Goal: Task Accomplishment & Management: Complete application form

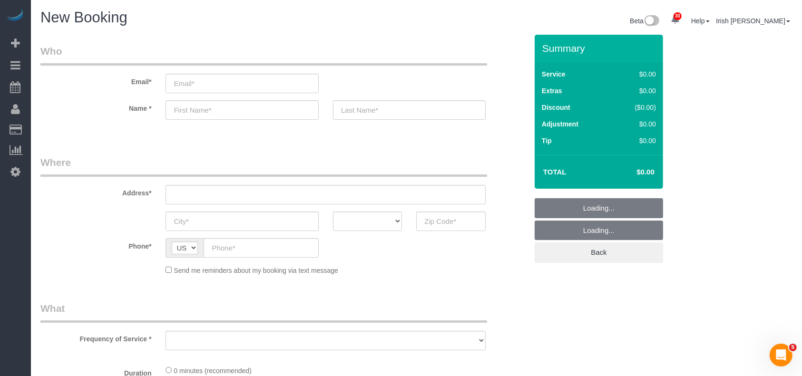
select select "object:3105"
select select "3"
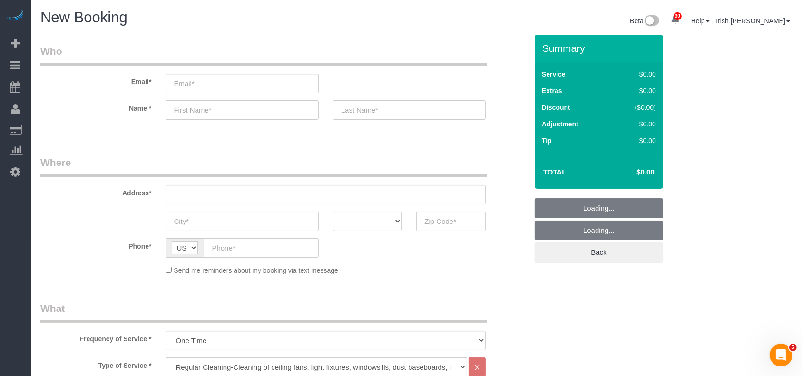
select select "object:3175"
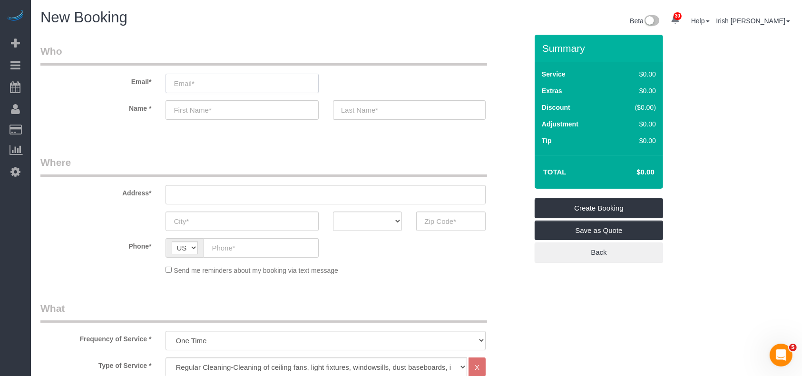
click at [217, 85] on input "email" at bounding box center [242, 84] width 153 height 20
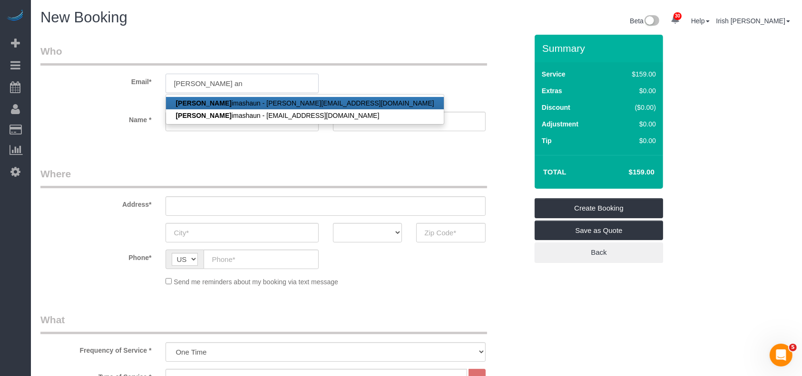
paste input "graceinvestmentsllc@gmail.com"
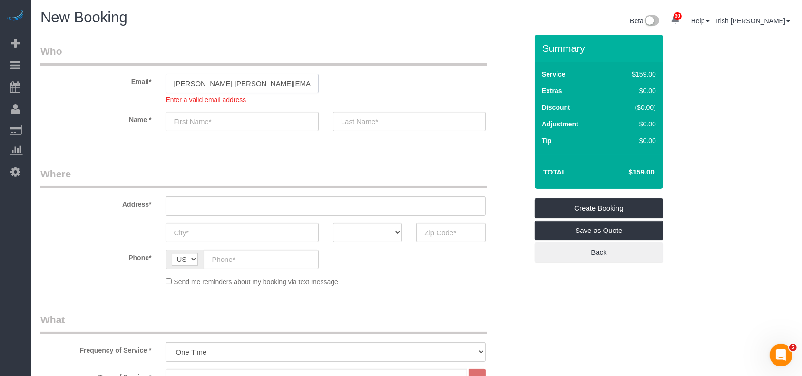
drag, startPoint x: 304, startPoint y: 81, endPoint x: 97, endPoint y: 89, distance: 206.7
click at [101, 89] on div "Email* larry angraceinvestmentsllc@gmail.com Enter a valid email address" at bounding box center [284, 74] width 502 height 60
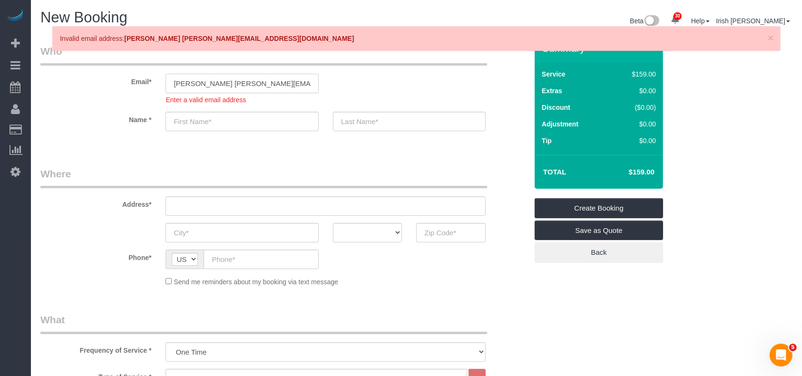
paste input "email"
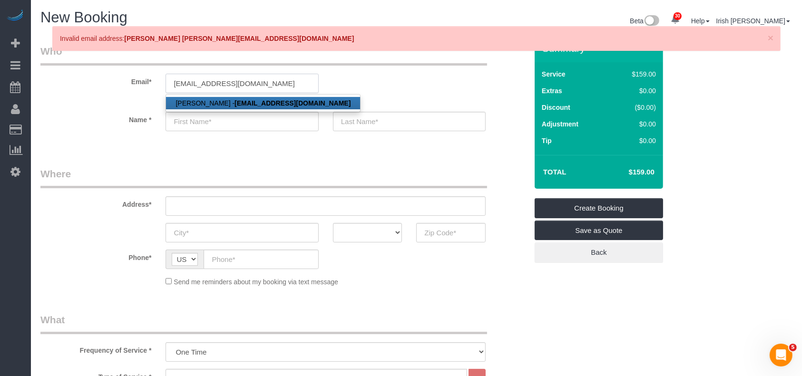
type input "graceinvestmentsllc@gmail.com"
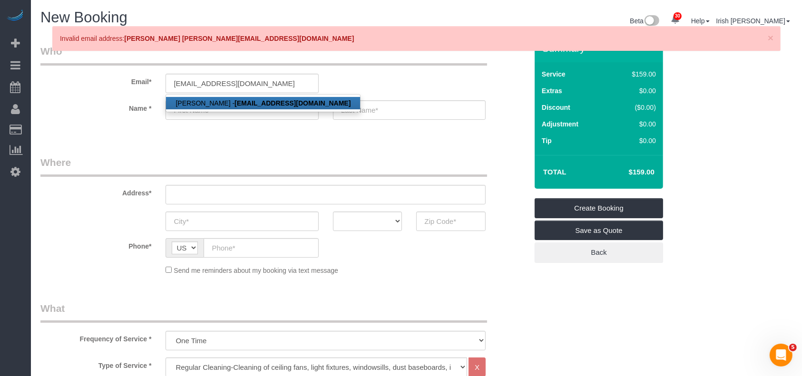
click at [248, 101] on strong "graceinvestmentsllc@gmail.com" at bounding box center [293, 103] width 116 height 8
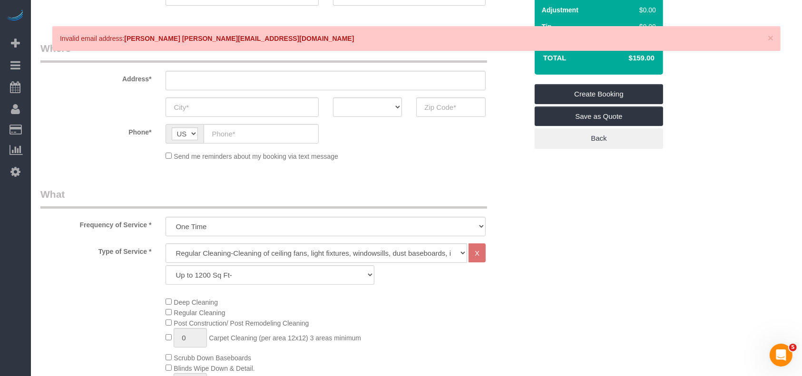
type input "Larry"
type input "Animashaun"
type input "(281) 300-0939"
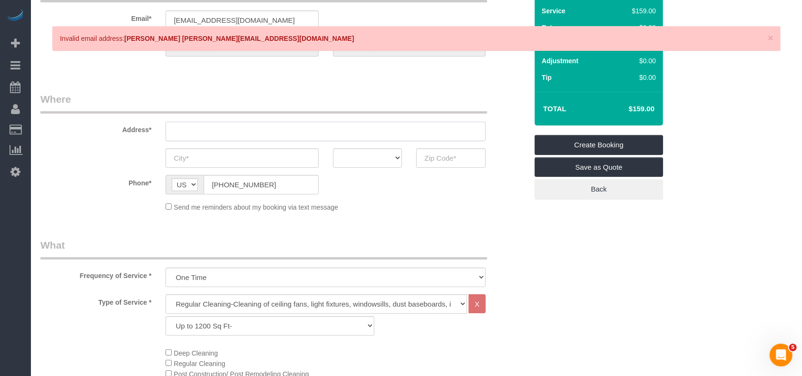
click at [263, 124] on input "text" at bounding box center [326, 132] width 320 height 20
type input "415 GUYER ST"
type input "SUGAR LAND,"
select select "[GEOGRAPHIC_DATA]"
type input "77498"
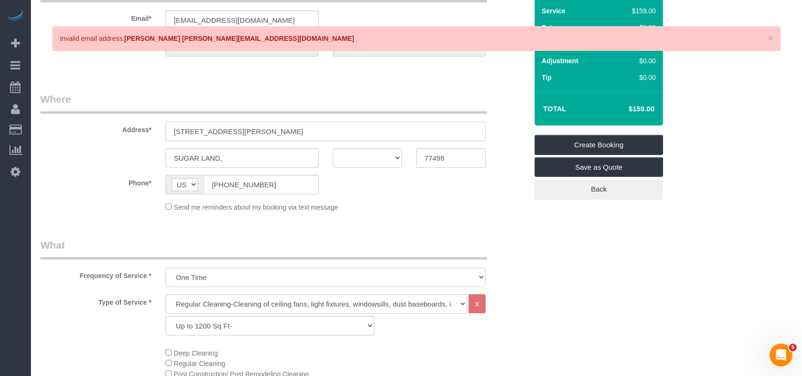
select select "string:fspay-513aab91-ade2-4e36-ad03-97c1767b1fd3"
paste input "8210 Venus St HOUSTON, TX 77088"
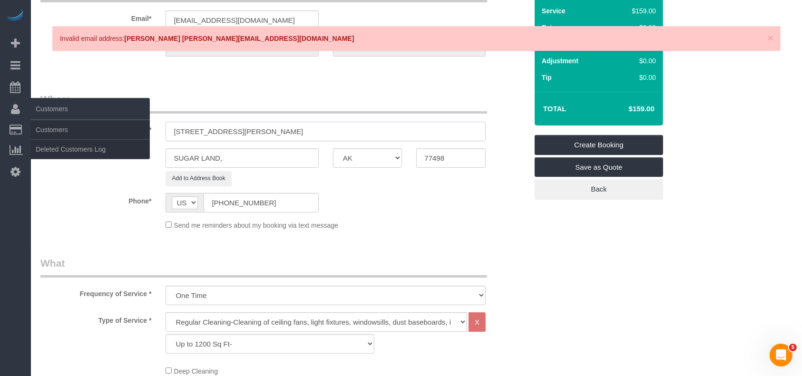
drag, startPoint x: 137, startPoint y: 128, endPoint x: 0, endPoint y: 118, distance: 137.4
paste input "text"
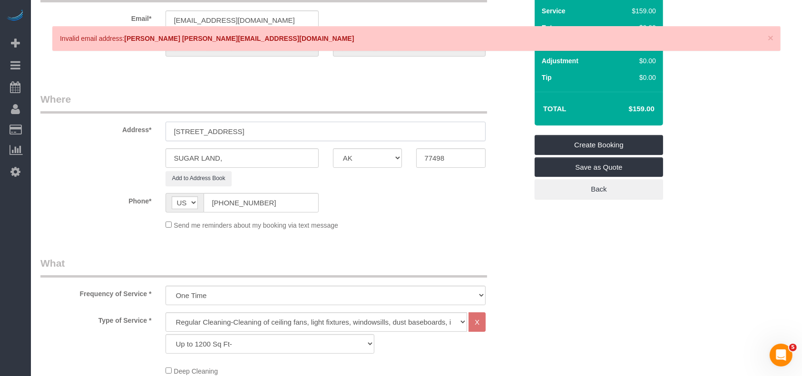
click at [245, 128] on input "8210 Venus St HOUSTON, TX 77088" at bounding box center [326, 132] width 320 height 20
type input "8210 Venus St HOUSTON, TX 77088"
drag, startPoint x: 244, startPoint y: 162, endPoint x: 81, endPoint y: 152, distance: 162.6
click at [81, 152] on div "SUGAR LAND, AK AL AR AZ CA CO CT DC DE FL GA HI IA ID IL IN KS KY LA MA MD ME M…" at bounding box center [284, 158] width 502 height 20
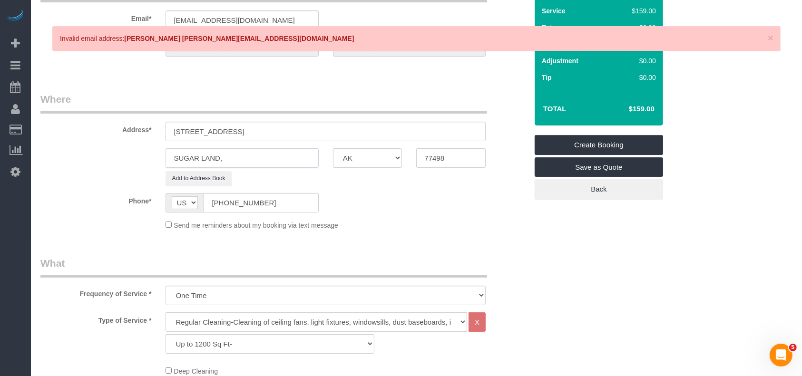
paste input "HOUSTON"
type input "HOUSTON"
click at [287, 129] on input "8210 Venus St HOUSTON, TX 77088" at bounding box center [326, 132] width 320 height 20
drag, startPoint x: 468, startPoint y: 161, endPoint x: 355, endPoint y: 164, distance: 113.3
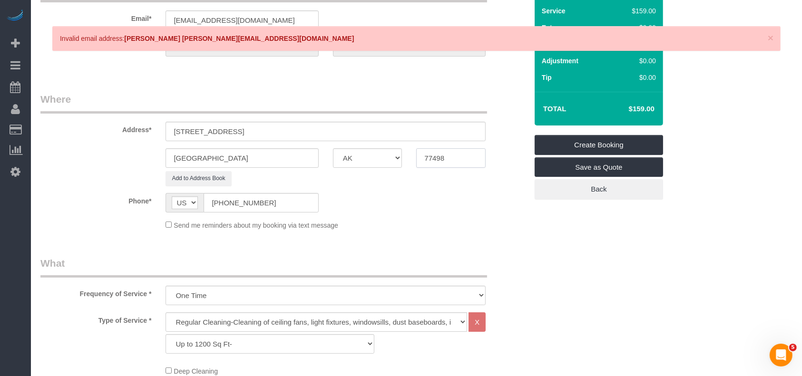
click at [388, 162] on div "HOUSTON AK AL AR AZ CA CO CT DC DE FL GA HI IA ID IL IN KS KY LA MA MD ME MI MN…" at bounding box center [284, 158] width 502 height 20
drag, startPoint x: 355, startPoint y: 164, endPoint x: 328, endPoint y: 154, distance: 28.0
click at [336, 161] on select "AK AL AR AZ CA CO CT DC DE FL GA HI IA ID IL IN KS KY LA MA MD ME MI MN MO MS M…" at bounding box center [367, 158] width 69 height 20
drag, startPoint x: 301, startPoint y: 135, endPoint x: 223, endPoint y: 127, distance: 78.5
click at [223, 127] on input "8210 Venus St HOUSTON, TX 77088" at bounding box center [326, 132] width 320 height 20
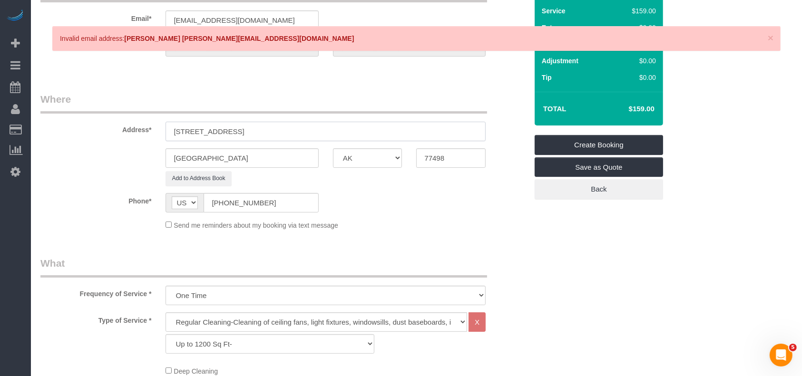
scroll to position [190, 0]
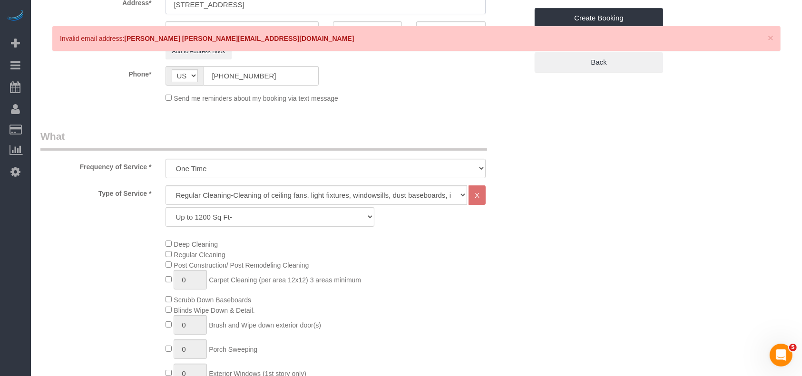
type input "8210 Venus St"
click at [246, 221] on select "Up to 1200 Sq Ft- 1201-1500 Sq Ft 1501-1800 Sq Ft 1801-2000 Sq Ft 2001-2300 Sq …" at bounding box center [270, 218] width 208 height 20
select select "60"
click at [166, 208] on select "Up to 1200 Sq Ft- 1201-1500 Sq Ft 1501-1800 Sq Ft 1801-2000 Sq Ft 2001-2300 Sq …" at bounding box center [270, 218] width 208 height 20
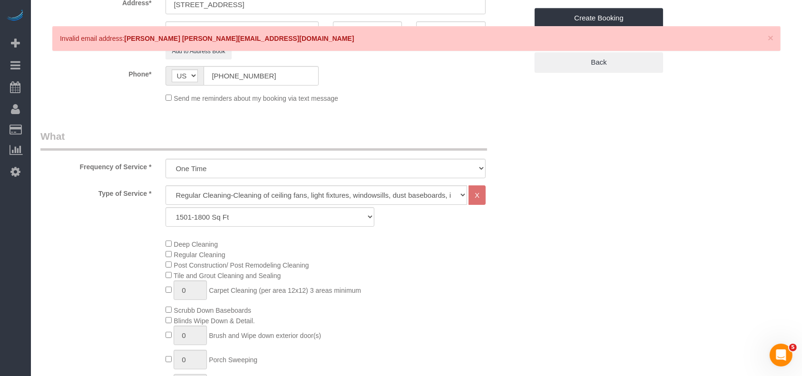
click at [426, 293] on div "Deep Cleaning Regular Cleaning Post Construction/ Post Remodeling Cleaning Tile…" at bounding box center [346, 324] width 376 height 170
click at [774, 39] on div "× Invalid email address: larry angraceinvestmentsllc@gmail.com" at bounding box center [416, 38] width 729 height 25
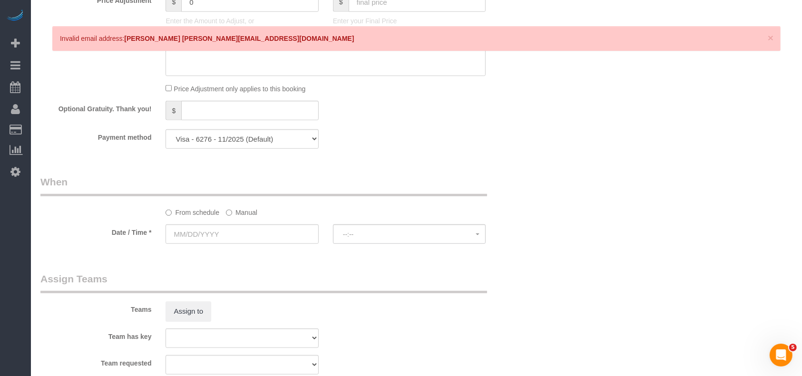
scroll to position [825, 0]
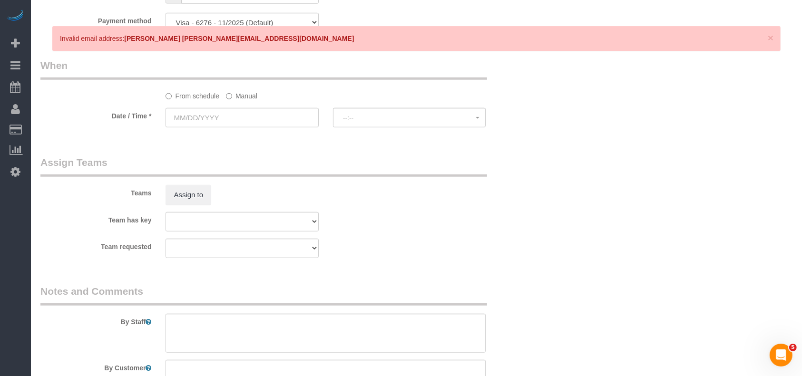
click at [247, 95] on label "Manual" at bounding box center [241, 94] width 31 height 13
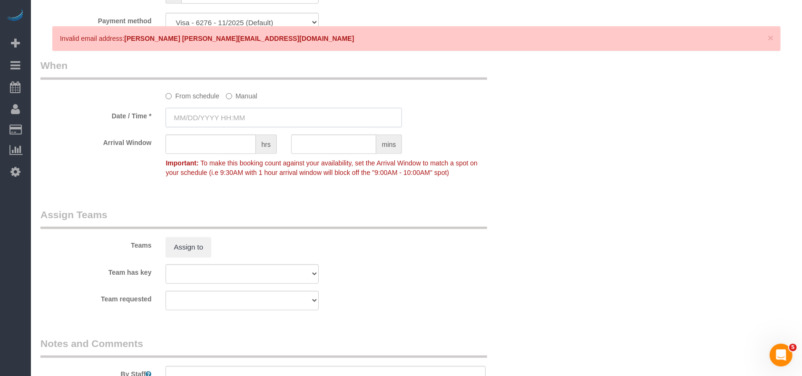
click at [232, 119] on input "text" at bounding box center [284, 118] width 237 height 20
type input "09/06/2025 8:00AM"
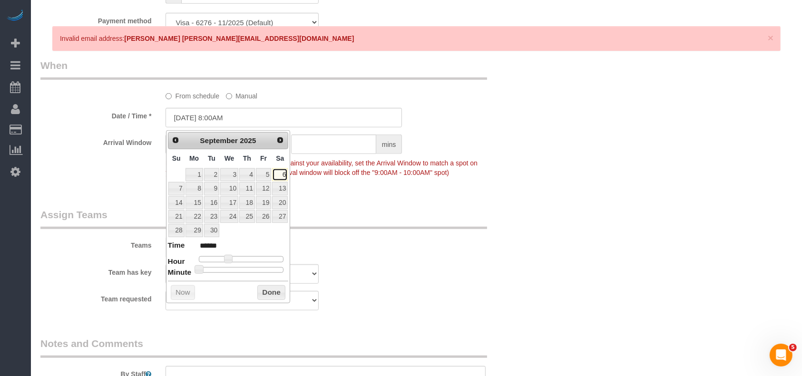
click at [280, 176] on link "6" at bounding box center [280, 174] width 16 height 13
click at [271, 290] on button "Done" at bounding box center [271, 293] width 28 height 15
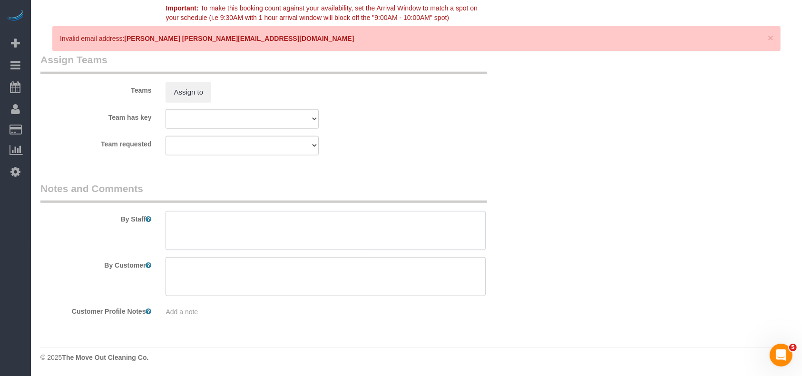
click at [240, 224] on textarea at bounding box center [326, 230] width 320 height 39
paste textarea "Lockbox code 3535"
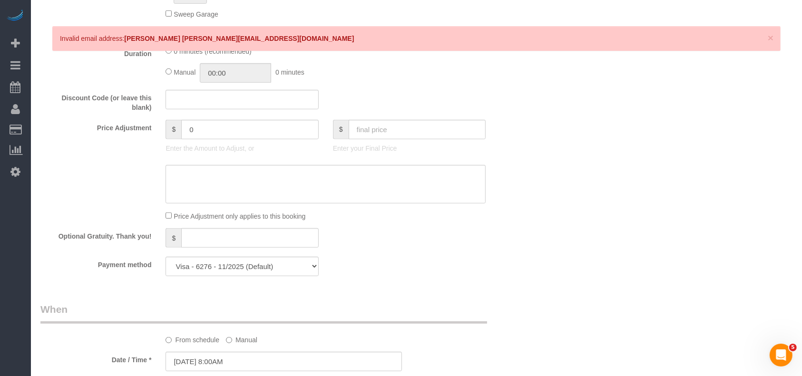
scroll to position [601, 0]
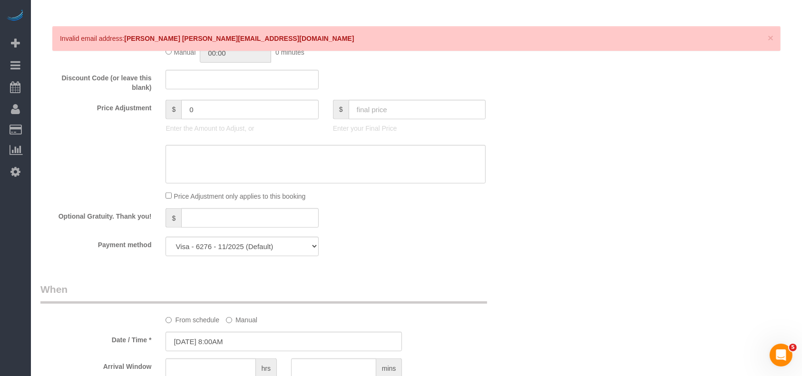
type textarea "Lockbox code 3535"
click at [267, 249] on select "Visa - 7084 - 08/2024 Visa - 9892 - 11/2025 Visa - 2396 - 09/2023 Visa - 6276 -…" at bounding box center [242, 247] width 153 height 20
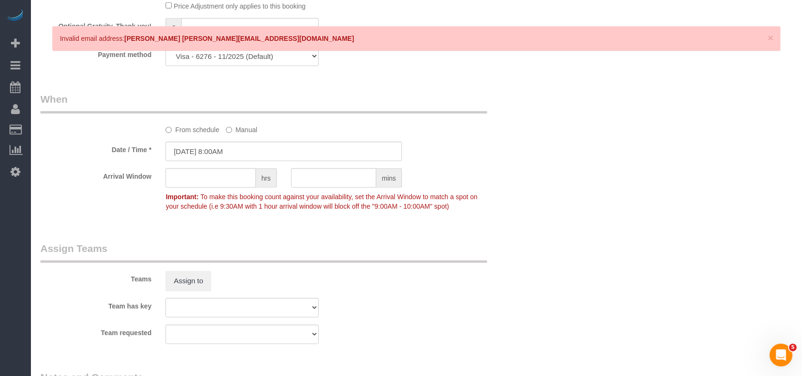
scroll to position [854, 0]
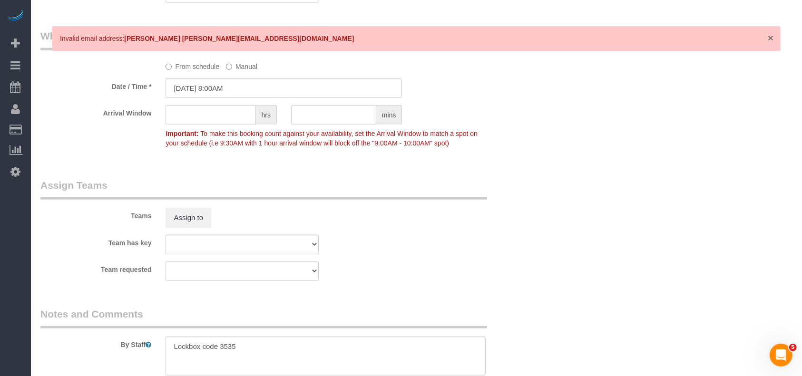
click at [772, 36] on span "×" at bounding box center [771, 37] width 6 height 11
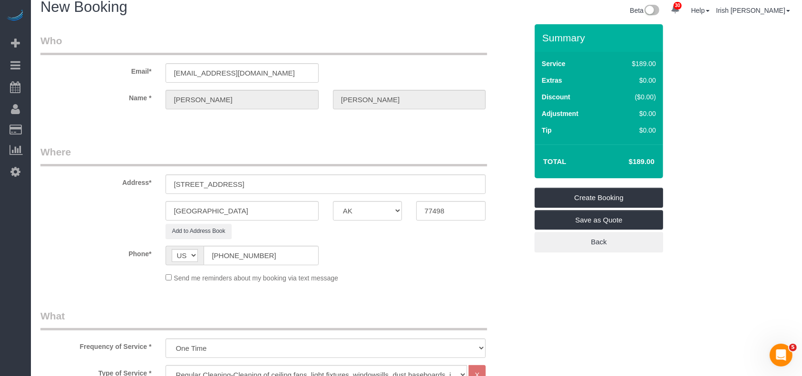
scroll to position [0, 0]
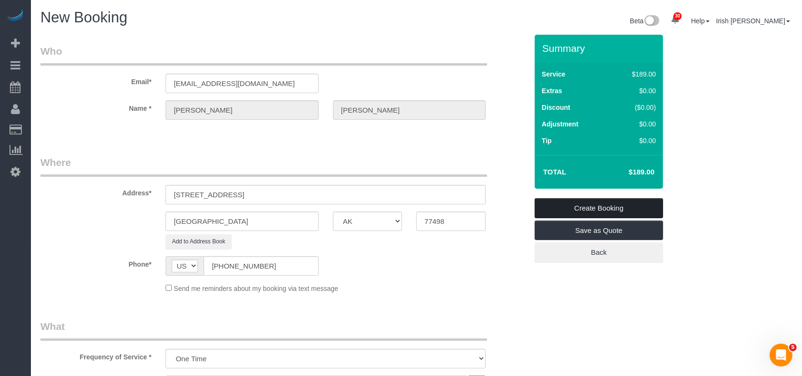
click at [635, 206] on link "Create Booking" at bounding box center [599, 208] width 129 height 20
